Goal: Task Accomplishment & Management: Use online tool/utility

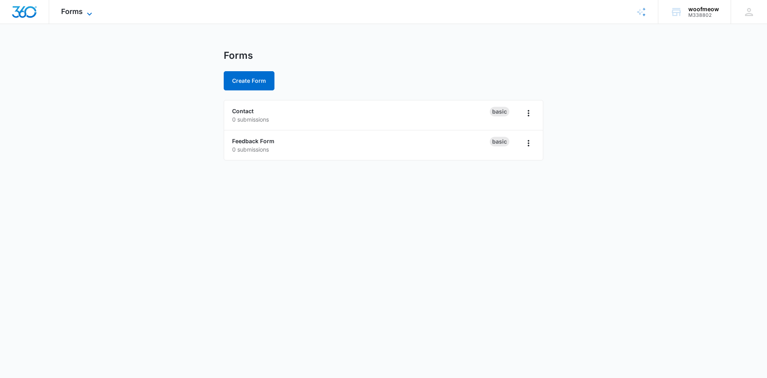
click at [90, 16] on icon at bounding box center [90, 14] width 10 height 10
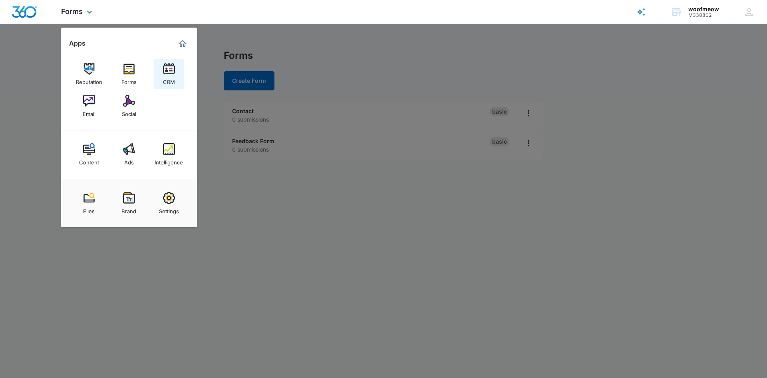
click at [168, 78] on div "CRM" at bounding box center [169, 80] width 12 height 10
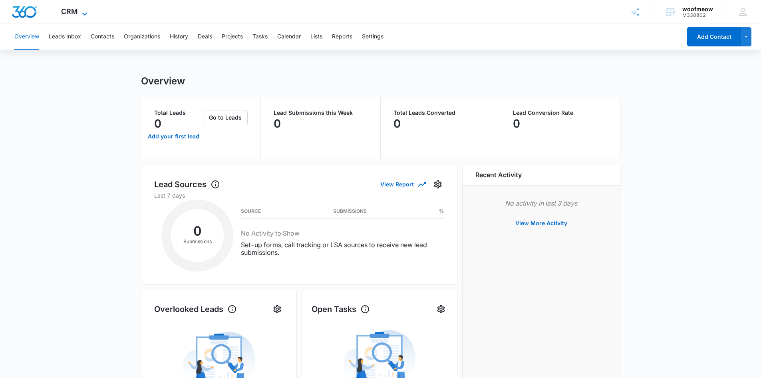
click at [82, 11] on icon at bounding box center [85, 14] width 10 height 10
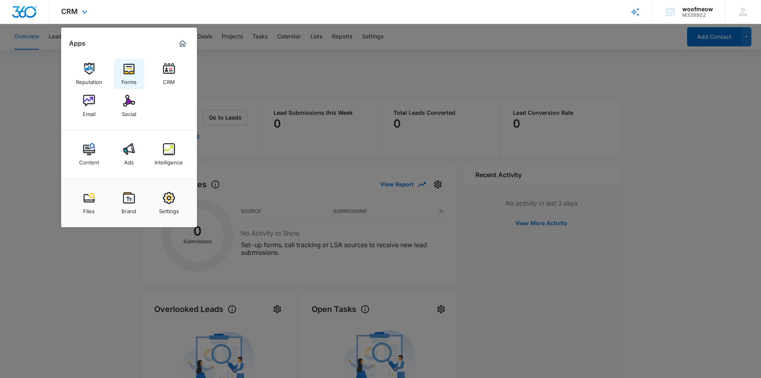
click at [130, 80] on div "Forms" at bounding box center [128, 80] width 15 height 10
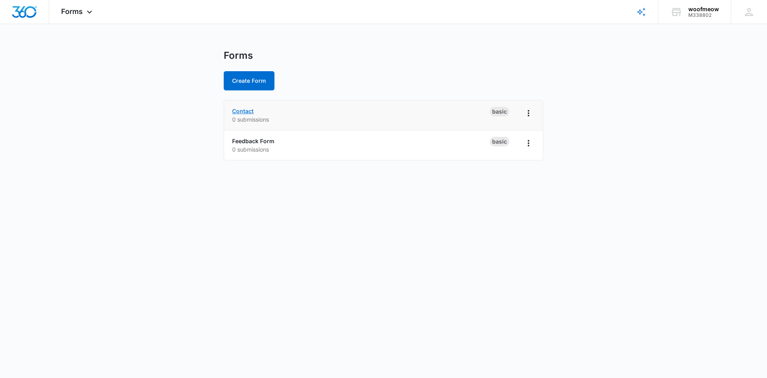
click at [247, 110] on link "Contact" at bounding box center [243, 110] width 22 height 7
